Goal: Task Accomplishment & Management: Use online tool/utility

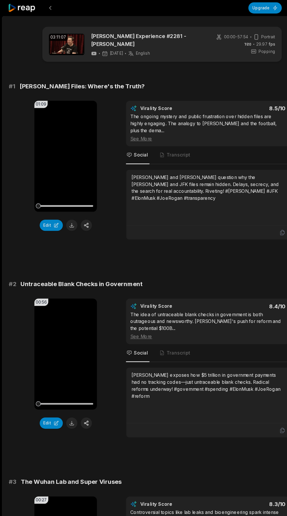
click at [21, 8] on icon at bounding box center [19, 7] width 25 height 8
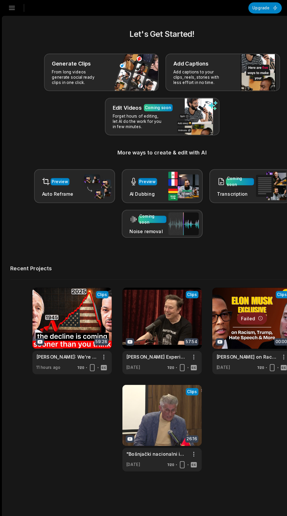
click at [60, 300] on link at bounding box center [64, 293] width 70 height 77
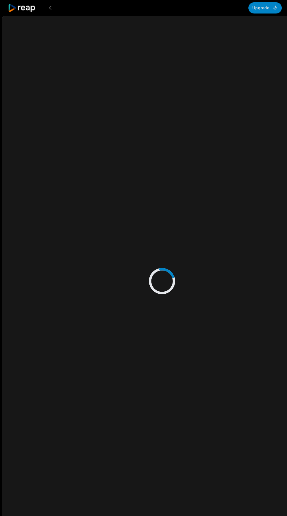
click at [62, 287] on div at bounding box center [143, 243] width 271 height 458
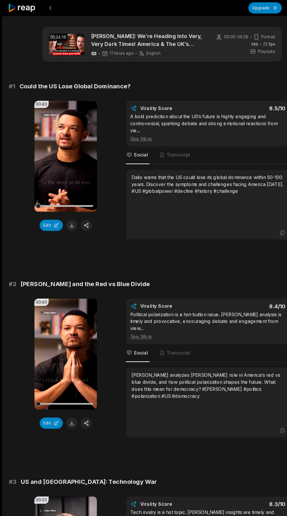
click at [59, 149] on video "Your browser does not support mp4 format." at bounding box center [57, 138] width 55 height 98
click at [43, 198] on button "Edit" at bounding box center [45, 200] width 20 height 10
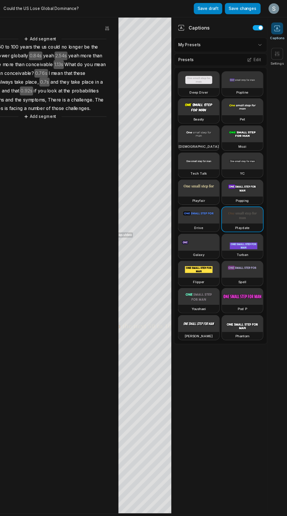
click at [242, 120] on video at bounding box center [247, 119] width 36 height 15
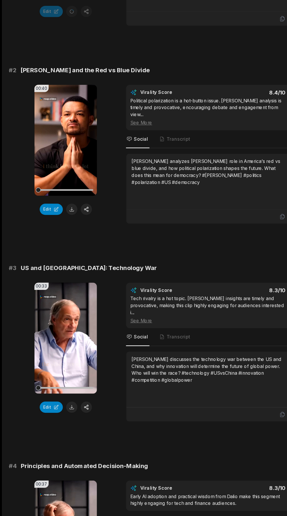
scroll to position [149, 0]
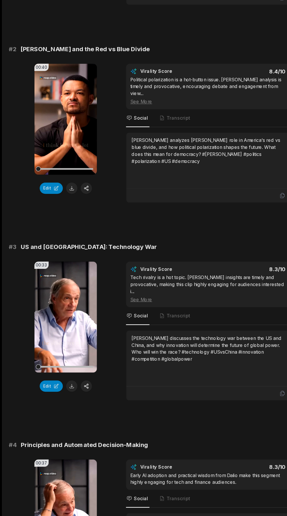
click at [42, 396] on button "Edit" at bounding box center [45, 401] width 20 height 10
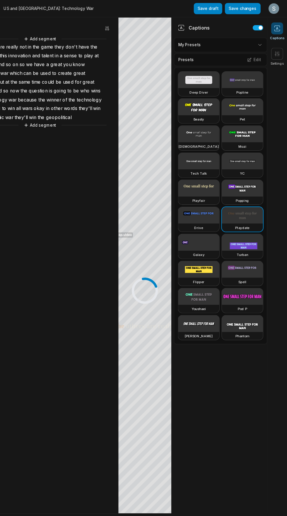
click at [254, 122] on video at bounding box center [247, 119] width 36 height 15
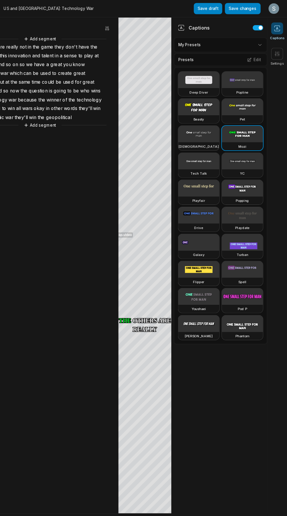
click at [252, 9] on button "Save changes" at bounding box center [248, 8] width 32 height 10
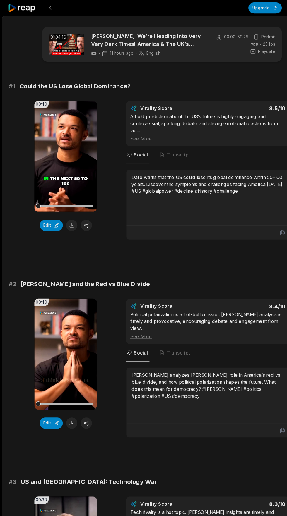
click at [65, 202] on button at bounding box center [64, 200] width 10 height 10
click at [47, 378] on button "Edit" at bounding box center [45, 375] width 20 height 10
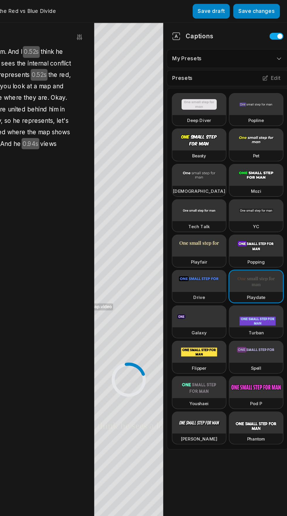
click at [254, 53] on icon at bounding box center [253, 53] width 4 height 4
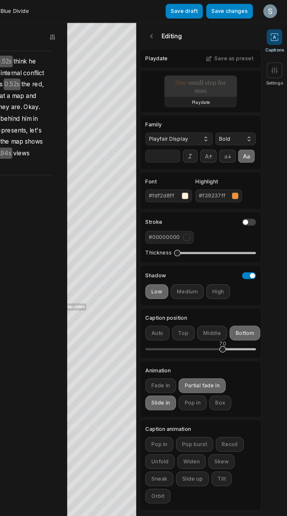
click at [195, 24] on icon at bounding box center [195, 25] width 6 height 6
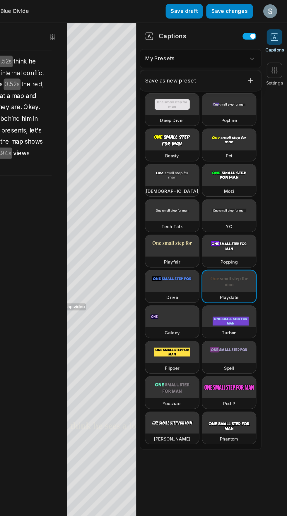
click at [261, 26] on html "Trump and the Red vs Blue Divide Save draft Save changes Open user menu Caption…" at bounding box center [143, 258] width 287 height 516
click at [251, 125] on video at bounding box center [247, 119] width 36 height 15
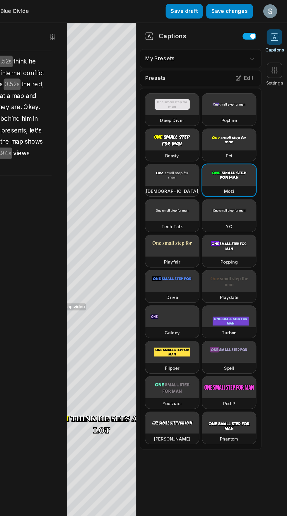
click at [248, 7] on button "Save changes" at bounding box center [248, 8] width 32 height 10
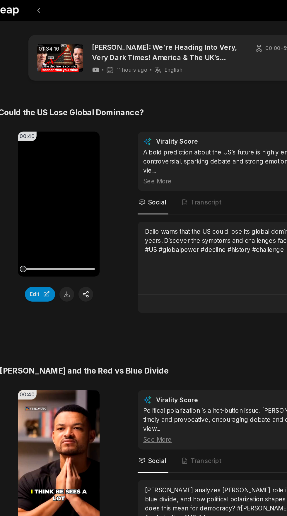
click at [159, 141] on span "Transcript" at bounding box center [155, 138] width 29 height 16
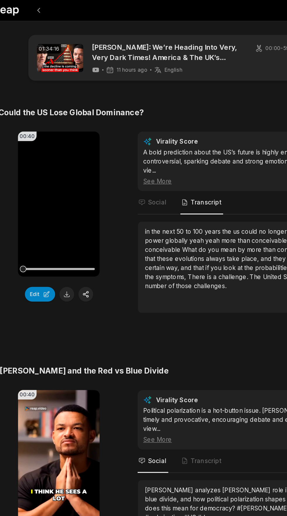
click at [81, 140] on video "Your browser does not support mp4 format." at bounding box center [57, 138] width 55 height 98
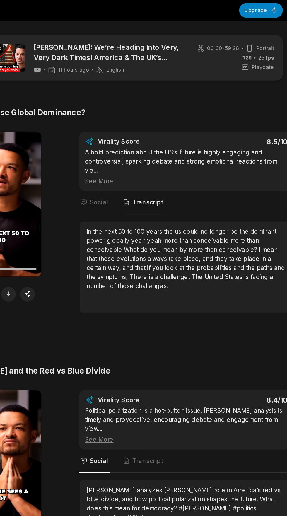
click at [121, 143] on span "Social" at bounding box center [122, 138] width 21 height 16
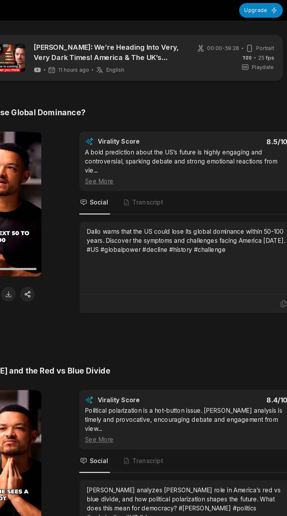
click at [249, 206] on icon at bounding box center [249, 205] width 5 height 5
